Goal: Navigation & Orientation: Find specific page/section

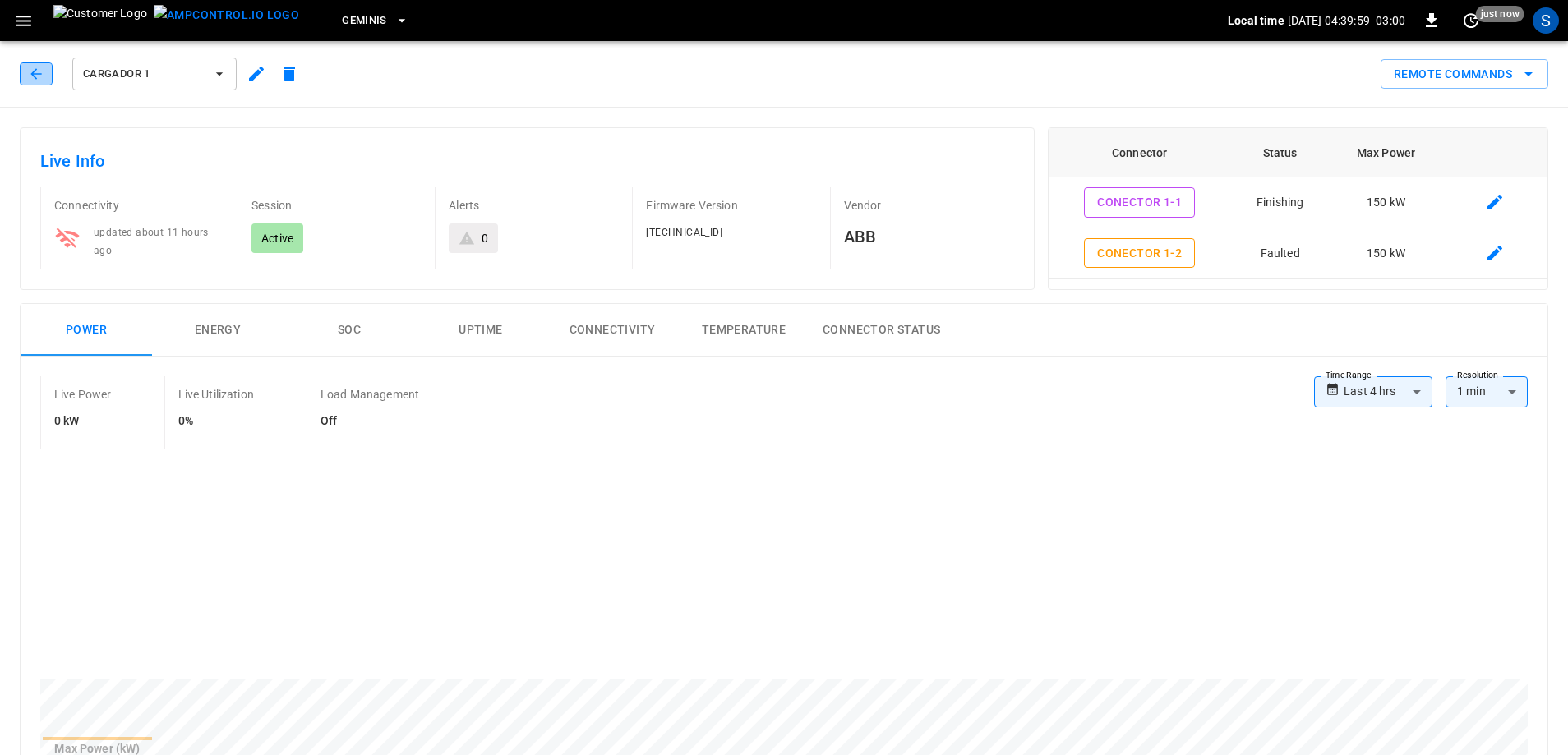
click at [41, 76] on icon "button" at bounding box center [36, 74] width 16 height 16
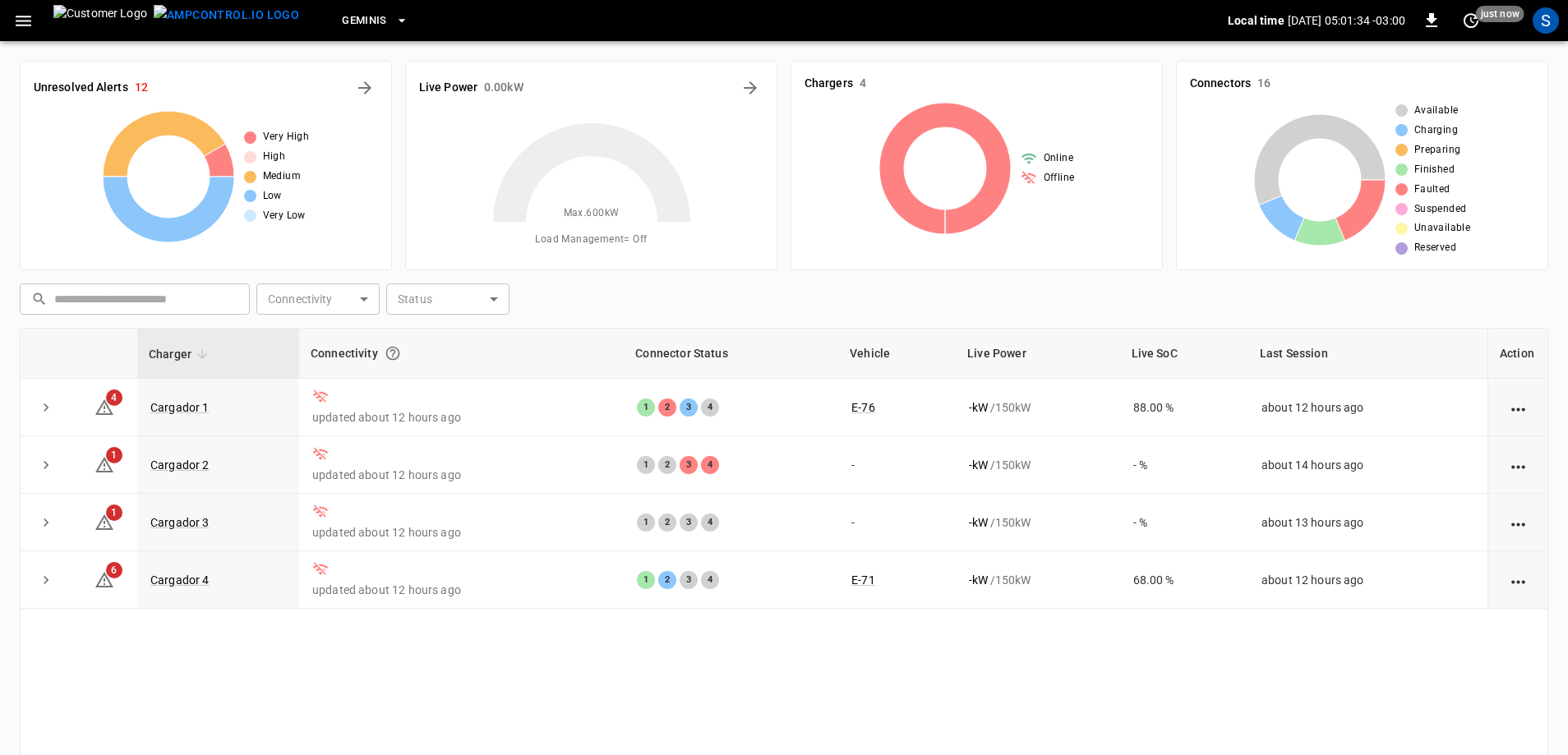
click at [863, 35] on div "Geminis" at bounding box center [770, 21] width 916 height 39
